Goal: Task Accomplishment & Management: Complete application form

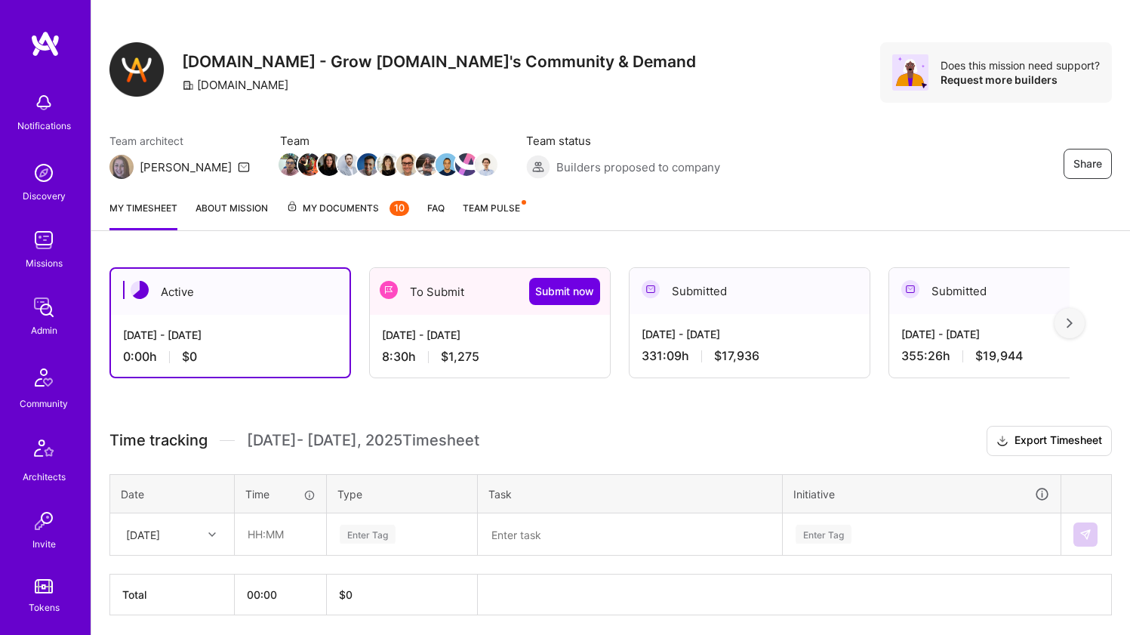
scroll to position [132, 0]
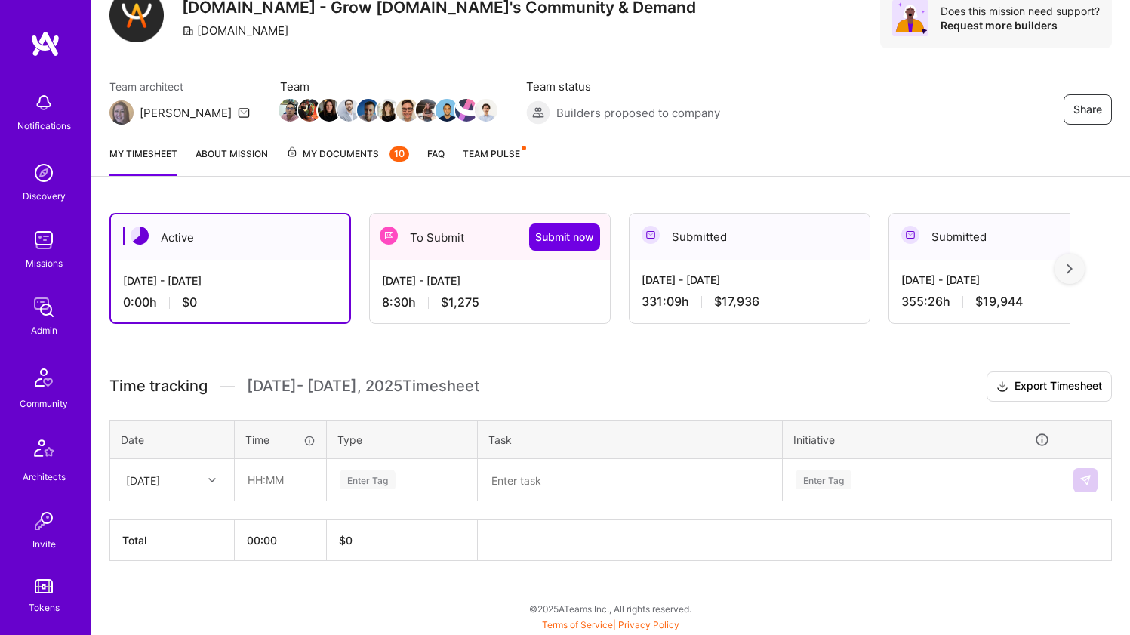
click at [428, 300] on span at bounding box center [428, 303] width 1 height 12
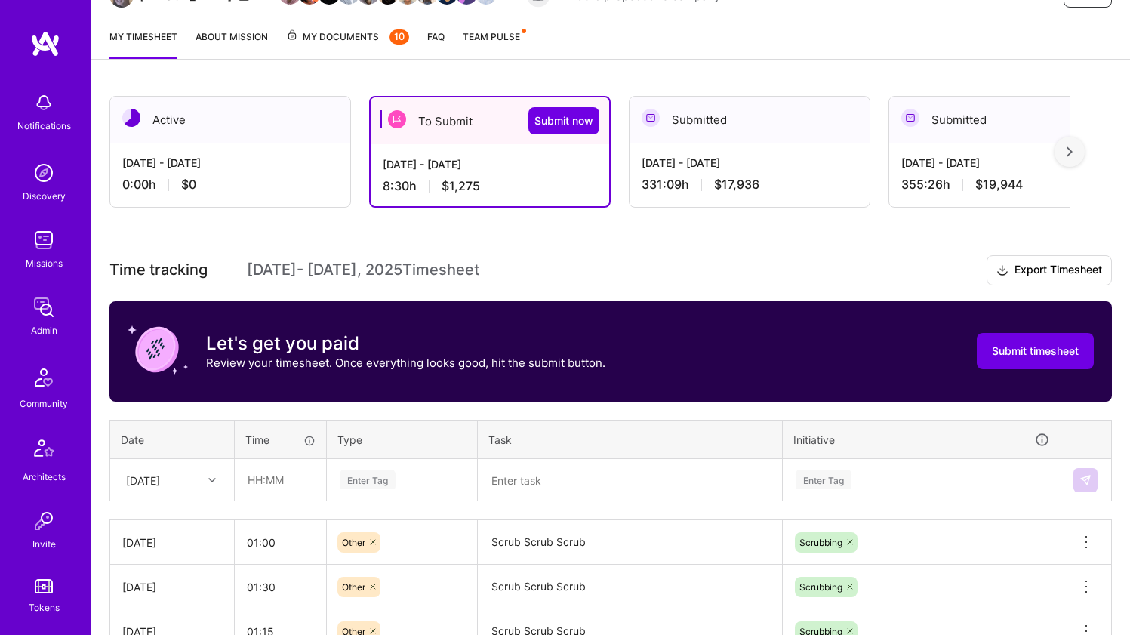
scroll to position [366, 0]
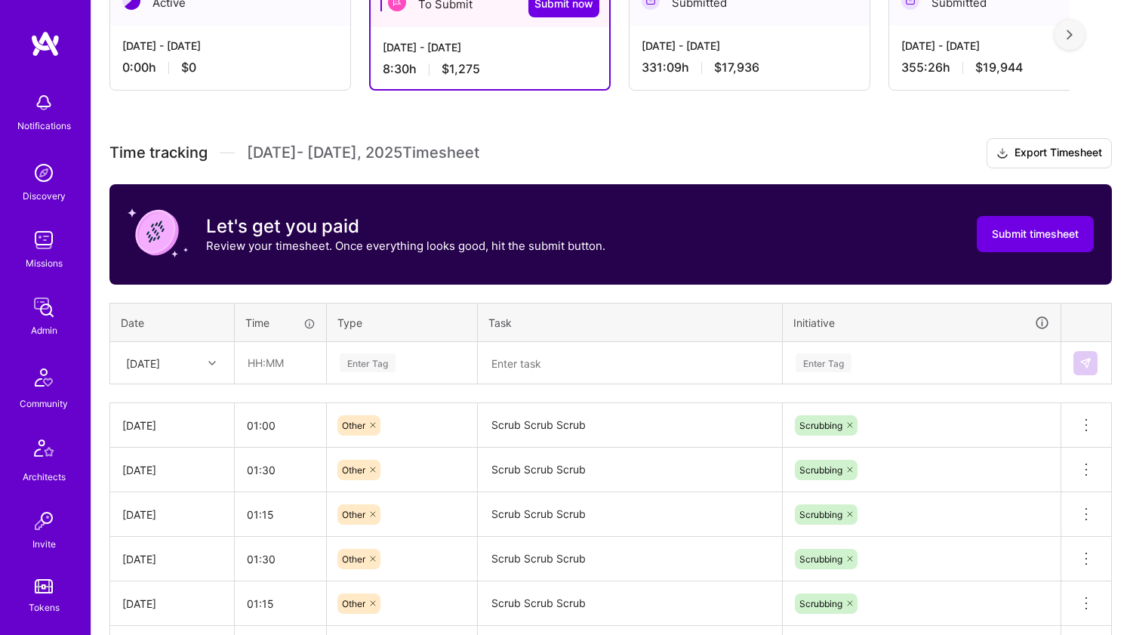
click at [214, 371] on div at bounding box center [213, 363] width 23 height 20
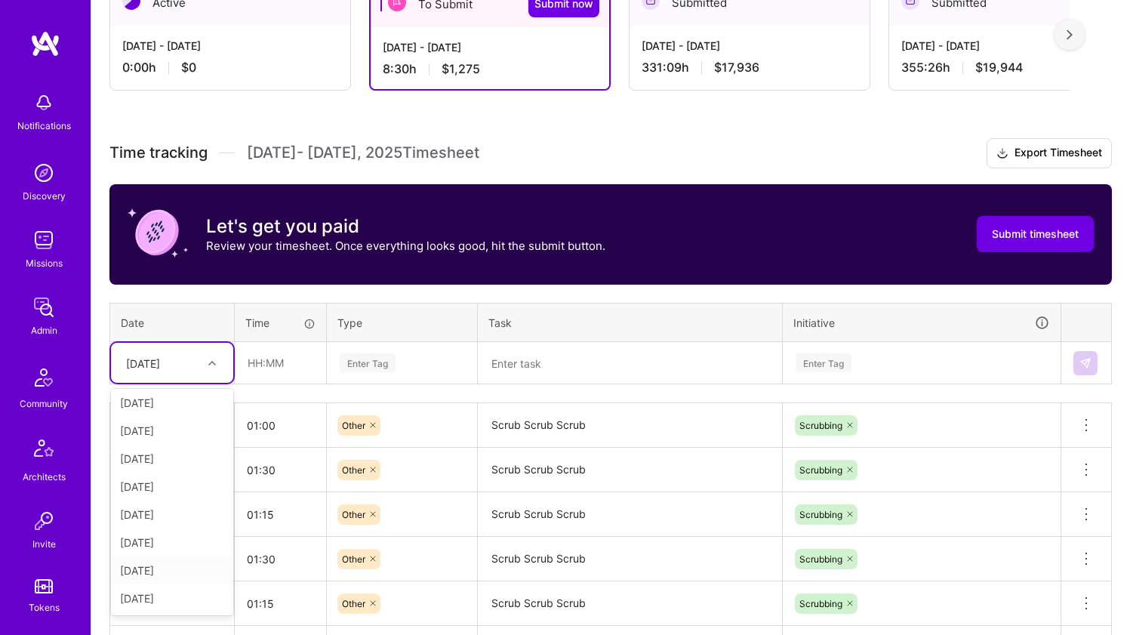
click at [176, 564] on div "[DATE]" at bounding box center [172, 570] width 122 height 28
click at [276, 369] on input "text" at bounding box center [281, 363] width 90 height 40
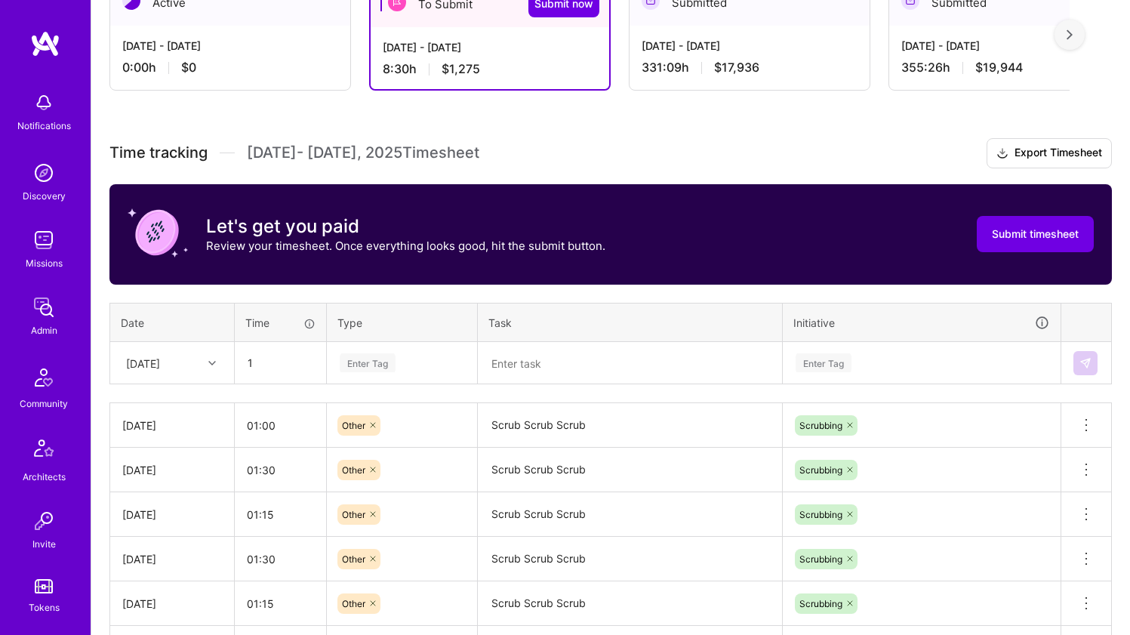
type input "01:00"
click at [380, 362] on div "Enter Tag" at bounding box center [368, 362] width 56 height 23
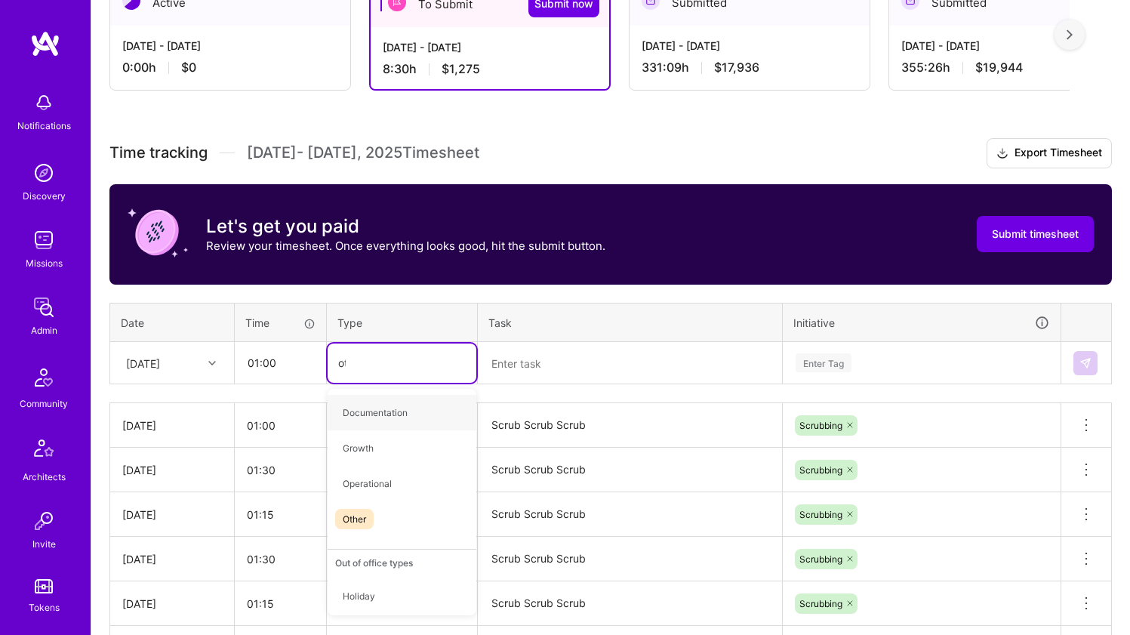
type input "oth"
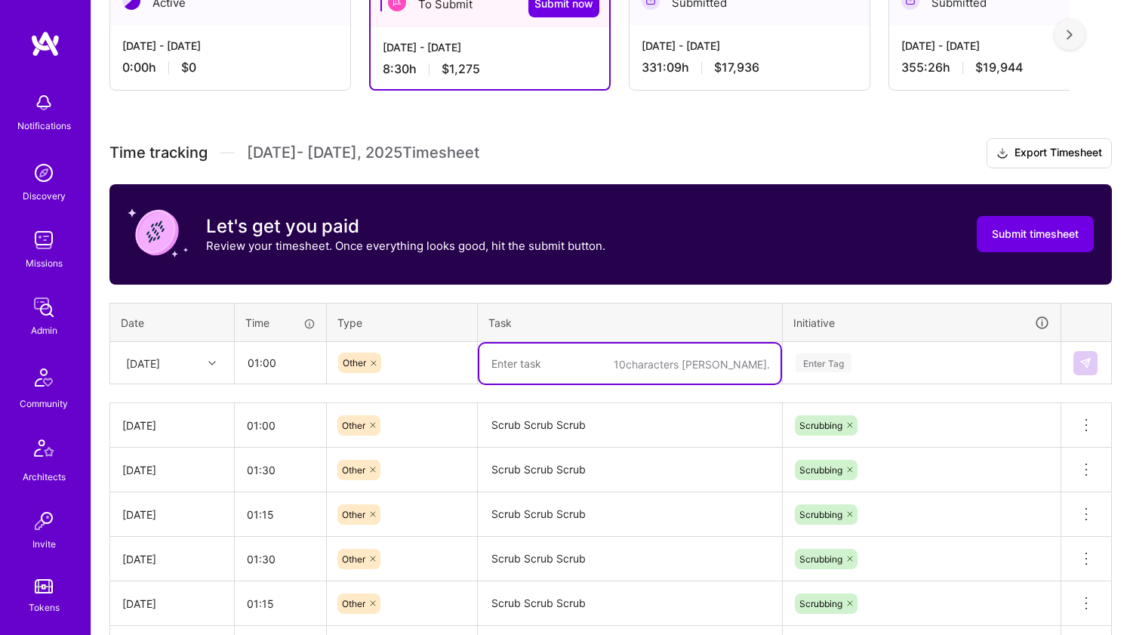
paste textarea "Scrub Scrub Scrub"
type textarea "Scrub Scrub Scrub"
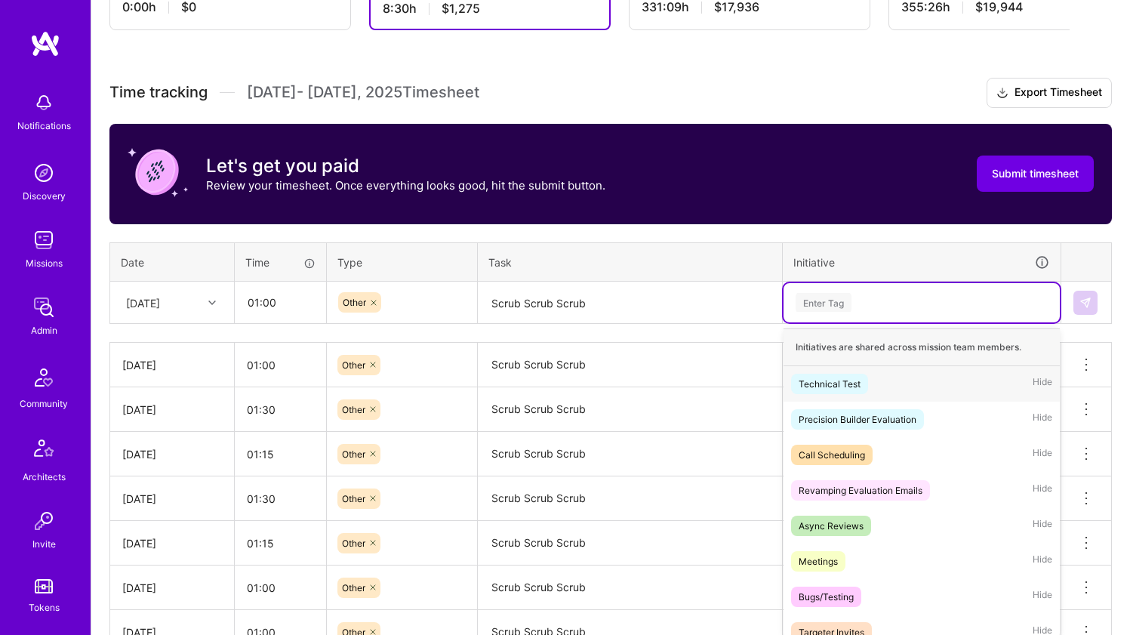
scroll to position [435, 0]
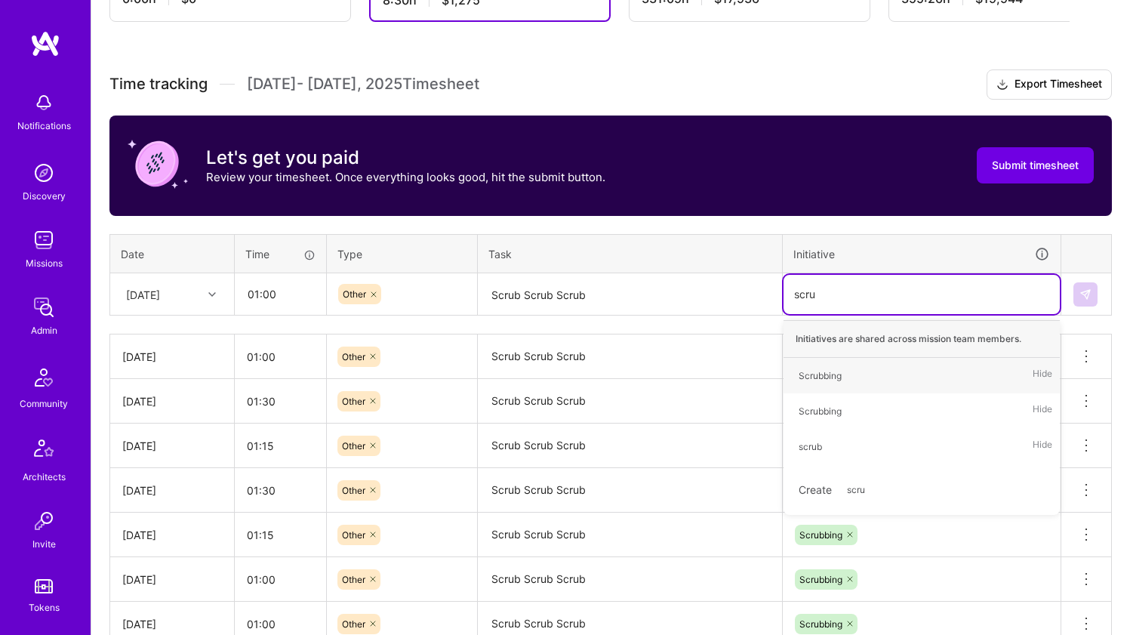
type input "scrub"
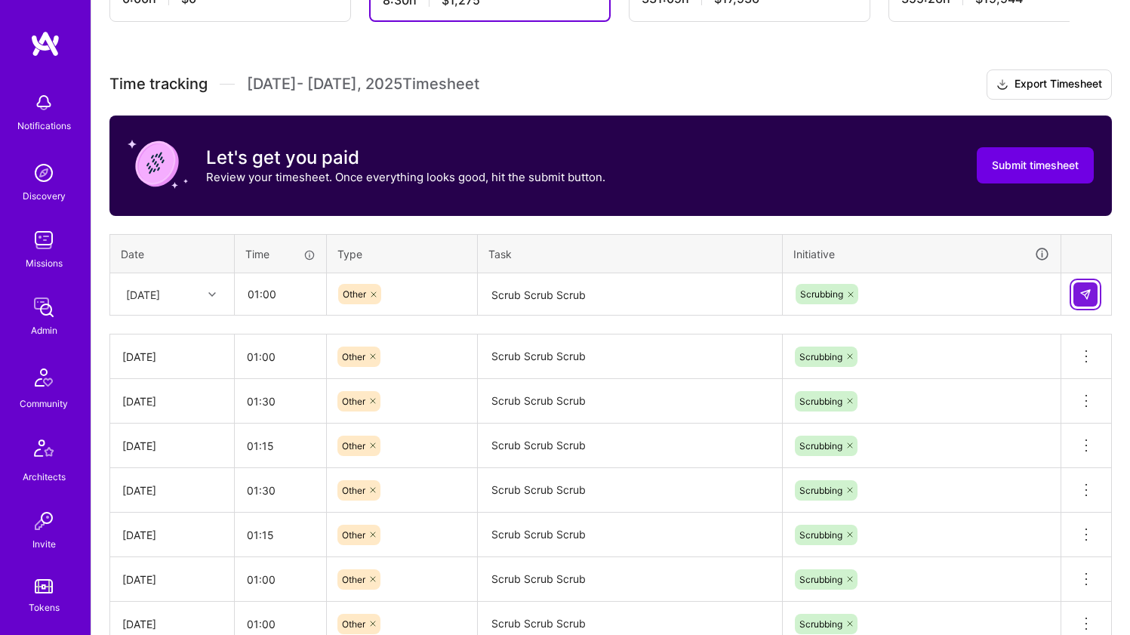
click at [1094, 299] on button at bounding box center [1085, 294] width 24 height 24
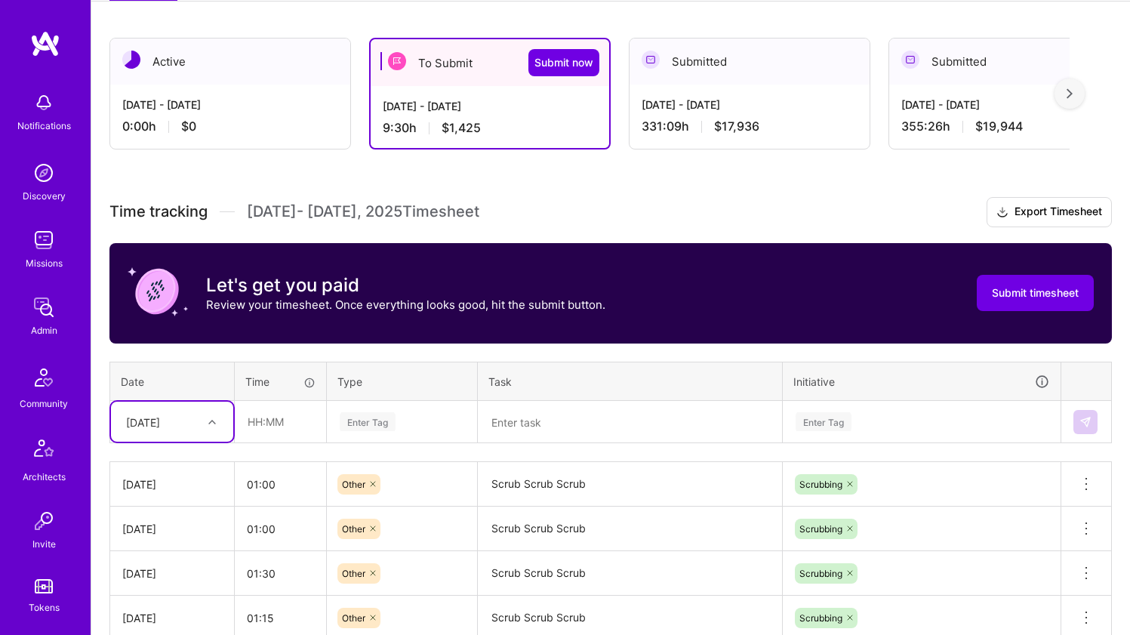
scroll to position [292, 0]
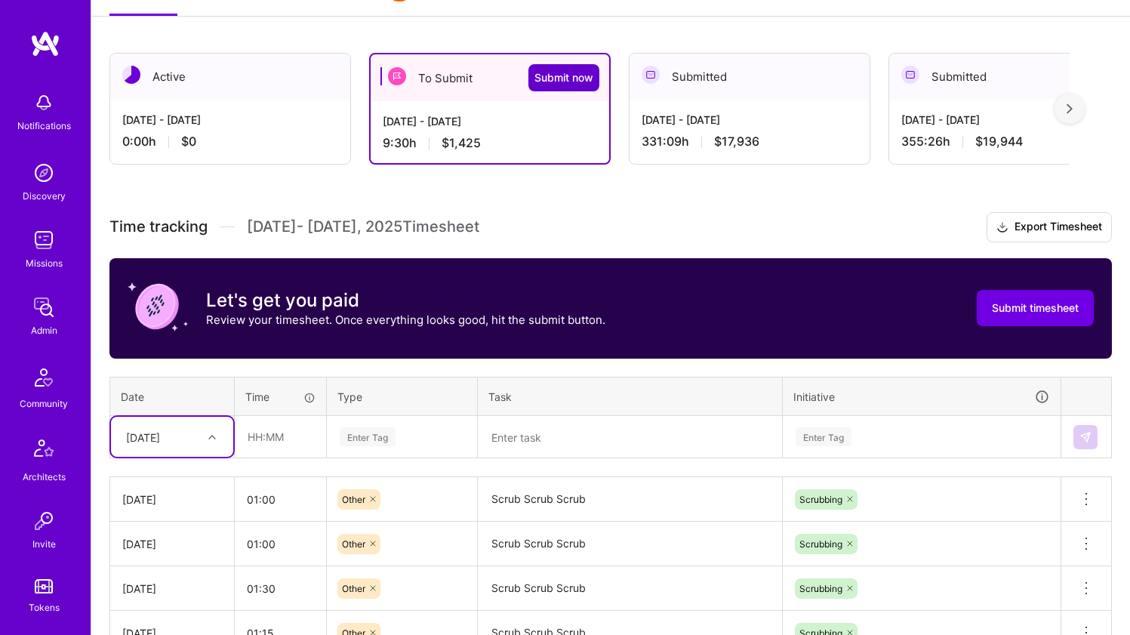
click at [578, 85] on span "Submit now" at bounding box center [563, 77] width 59 height 15
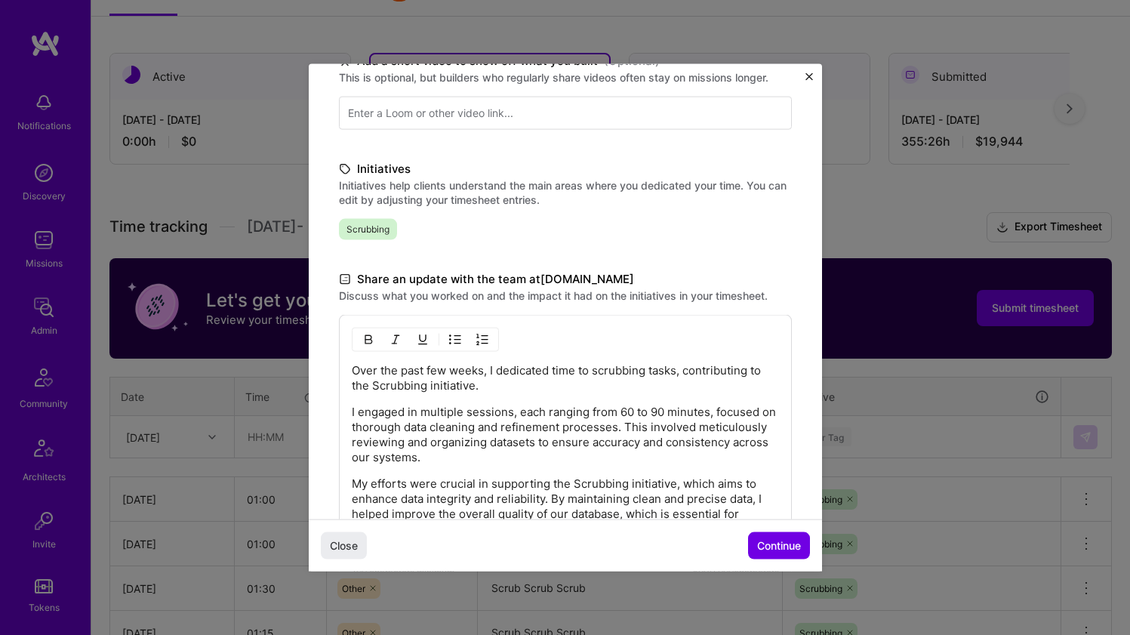
scroll to position [343, 0]
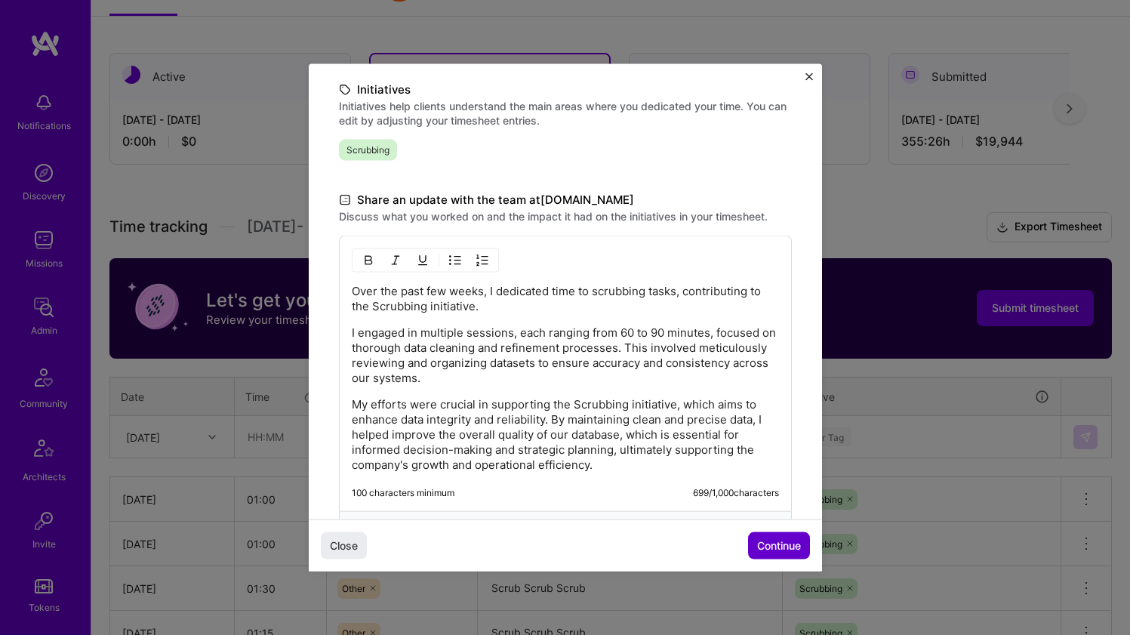
click at [774, 540] on span "Continue" at bounding box center [779, 545] width 44 height 15
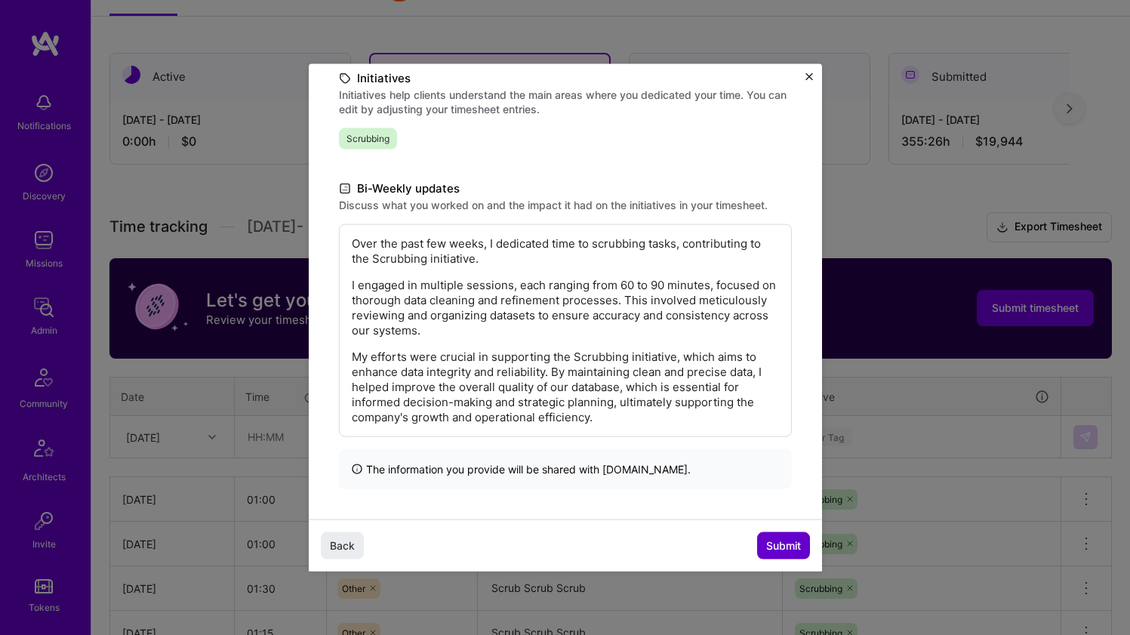
click at [771, 540] on span "Submit" at bounding box center [783, 545] width 35 height 15
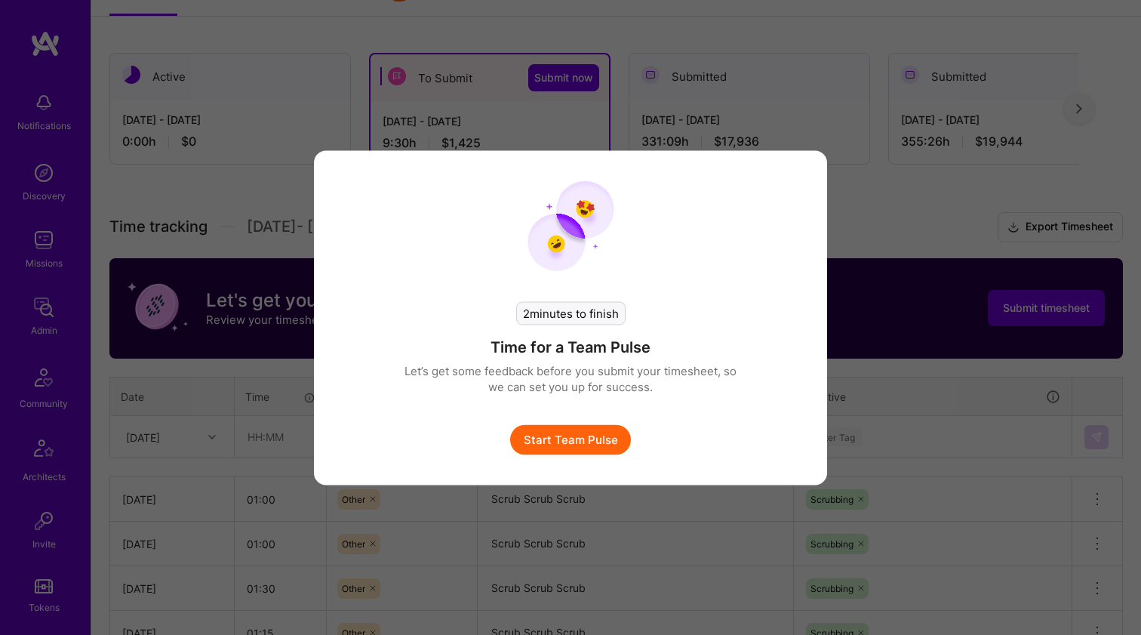
click at [574, 443] on button "Start Team Pulse" at bounding box center [570, 439] width 121 height 30
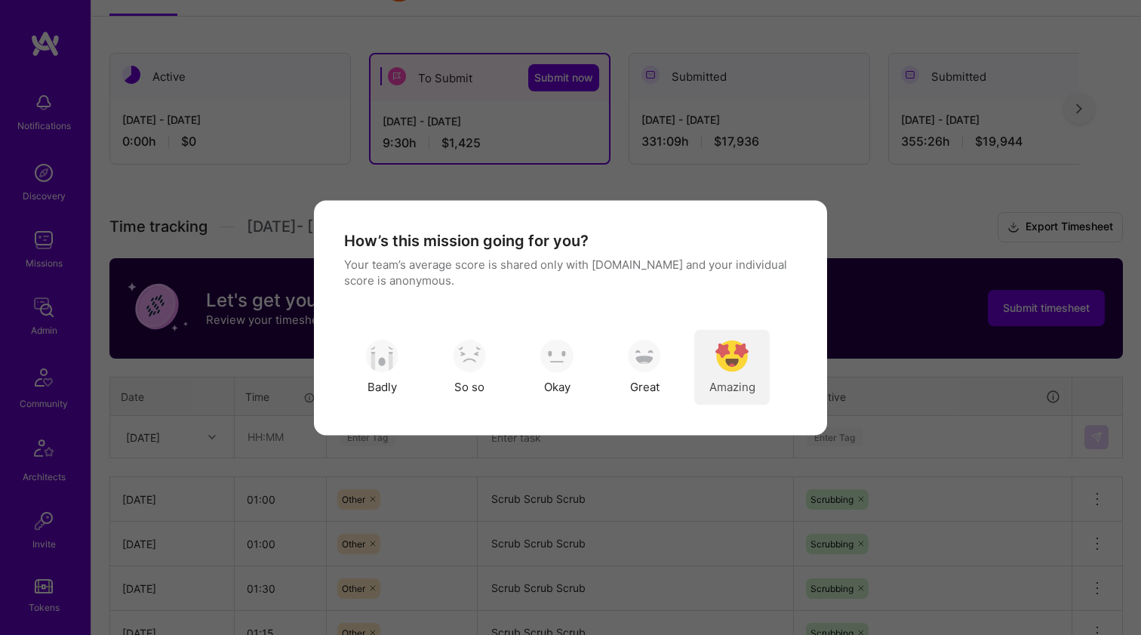
click at [725, 364] on img "modal" at bounding box center [732, 356] width 33 height 33
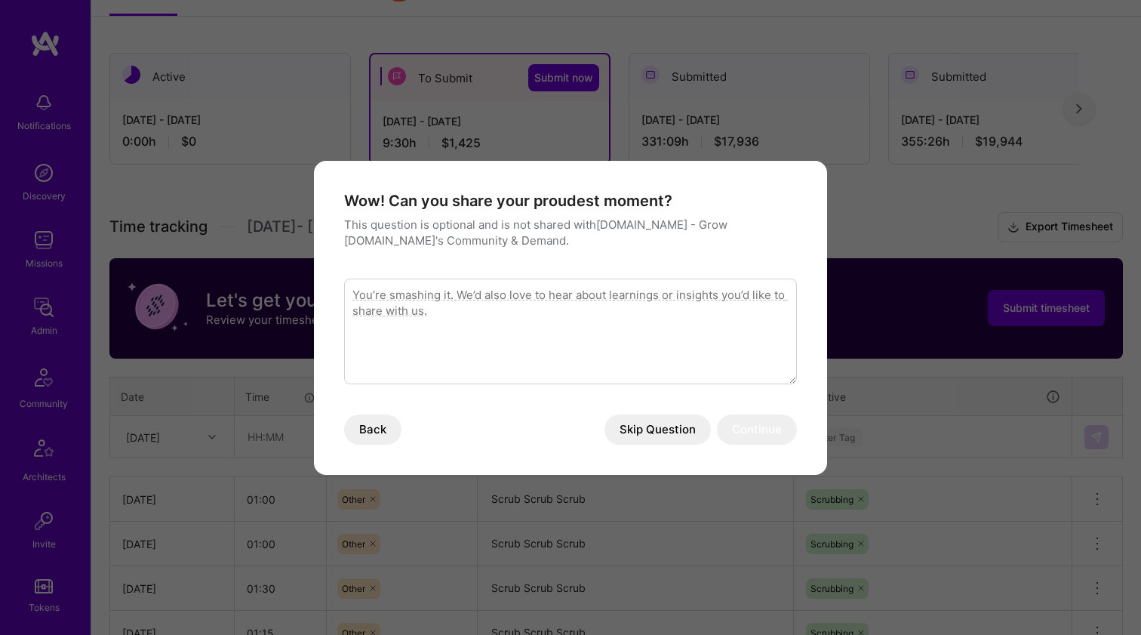
click at [633, 427] on button "Skip Question" at bounding box center [658, 429] width 106 height 30
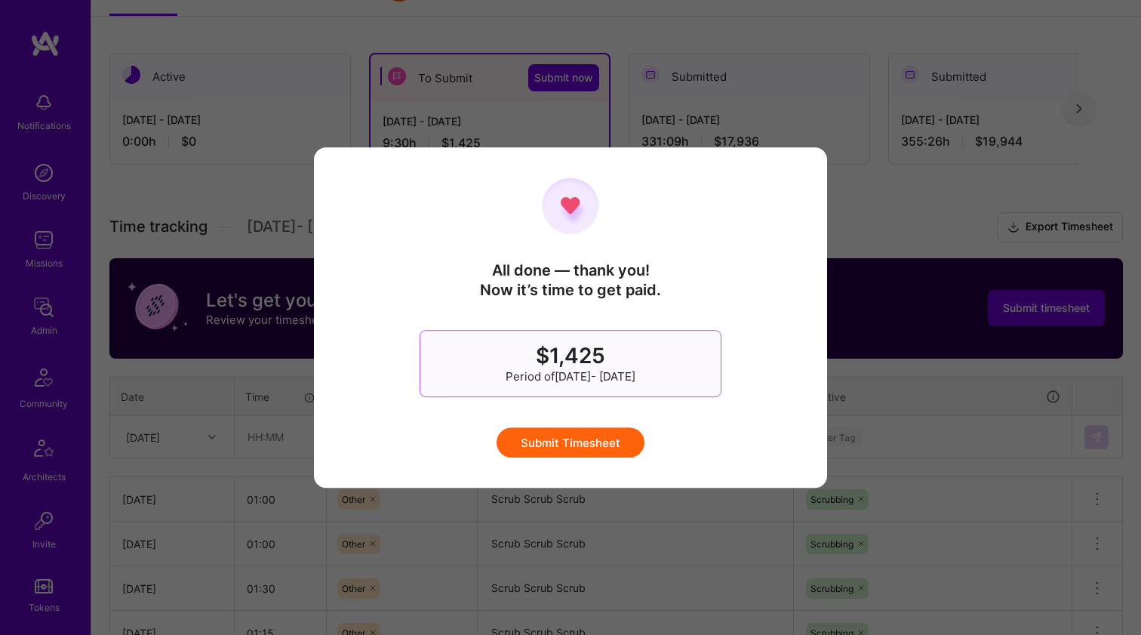
click at [605, 438] on button "Submit Timesheet" at bounding box center [571, 442] width 148 height 30
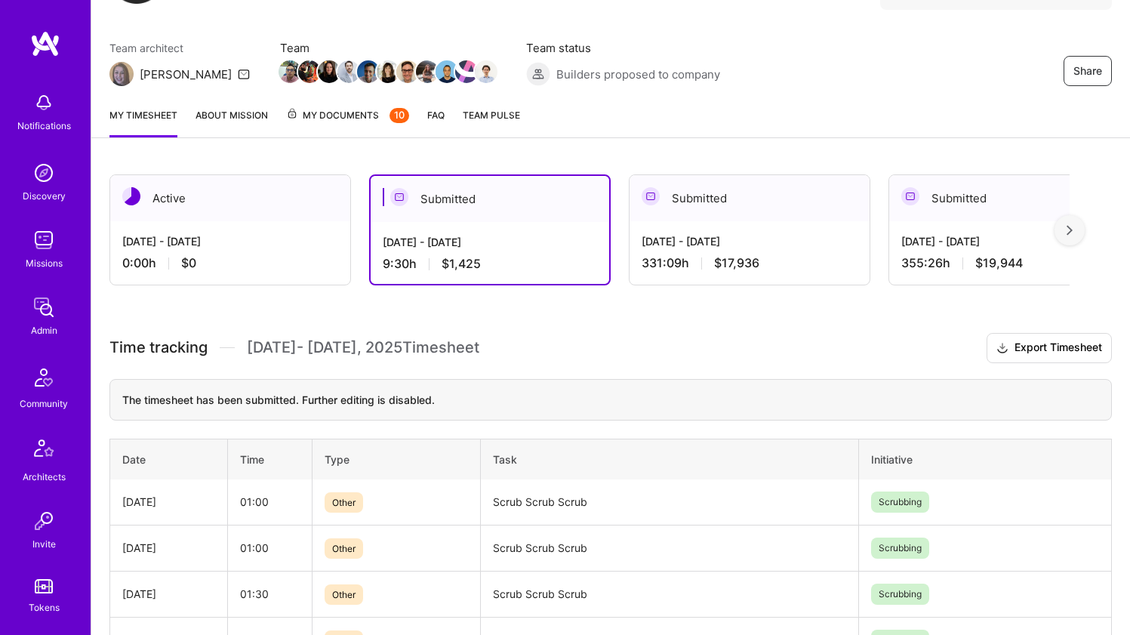
scroll to position [0, 0]
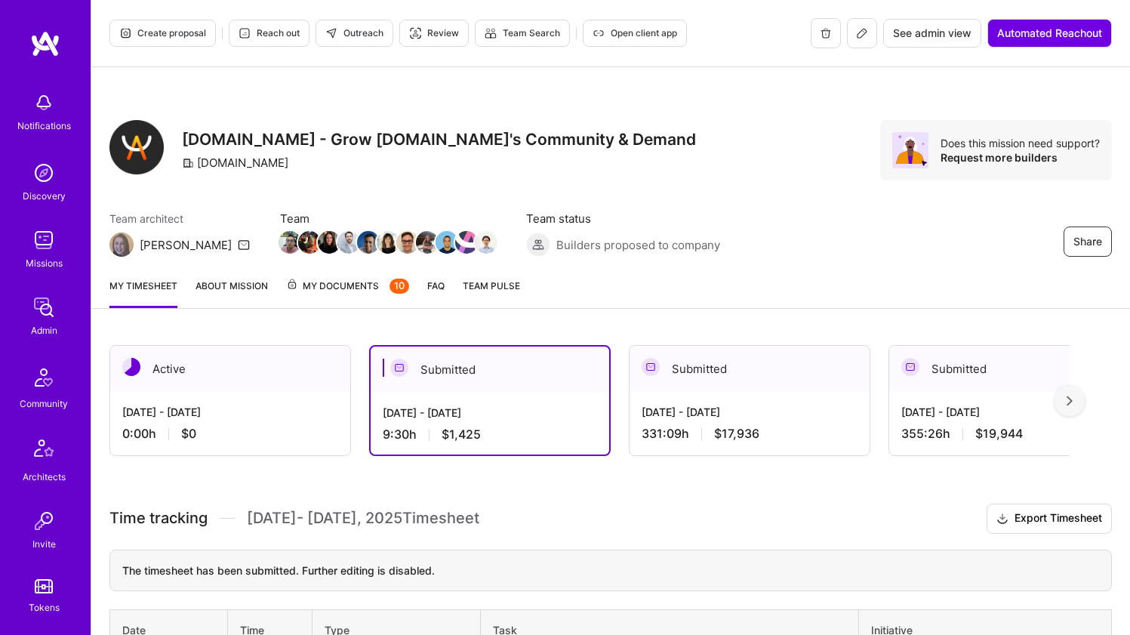
click at [969, 382] on div "Submitted" at bounding box center [1009, 369] width 240 height 46
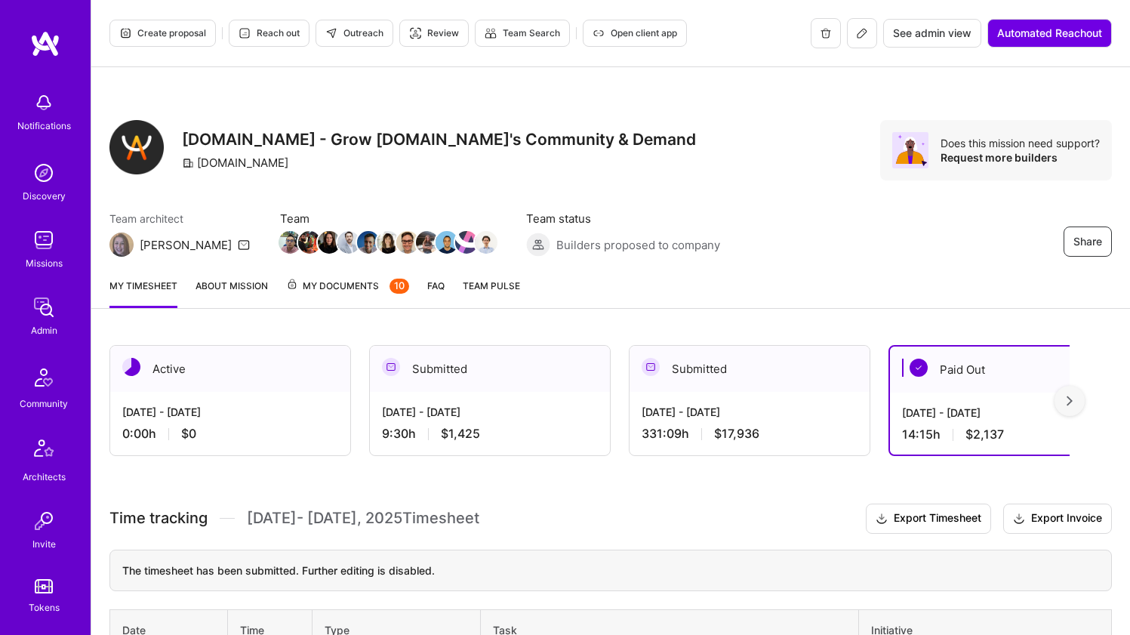
click at [743, 391] on div "Submitted" at bounding box center [750, 369] width 240 height 46
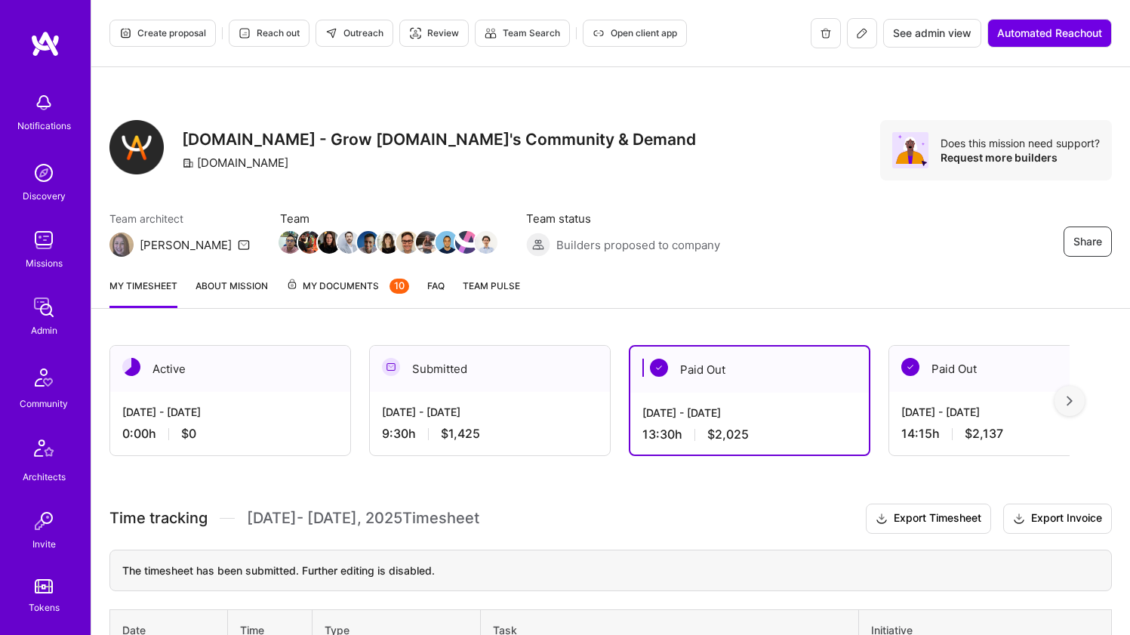
click at [663, 434] on div "13:30 h $2,025" at bounding box center [749, 434] width 214 height 16
click at [534, 381] on div "Submitted" at bounding box center [490, 369] width 240 height 46
